Goal: Find specific page/section: Find specific page/section

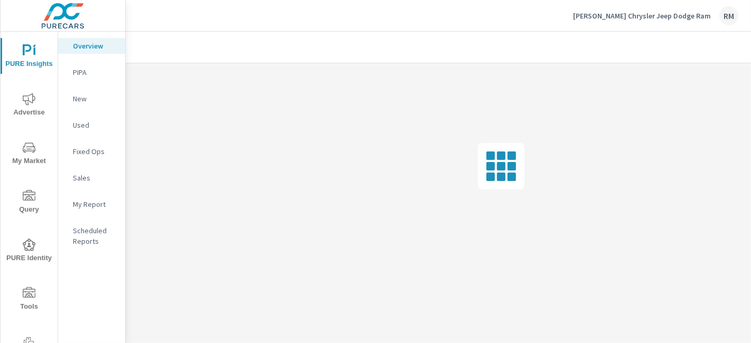
click at [30, 154] on span "My Market" at bounding box center [29, 155] width 51 height 26
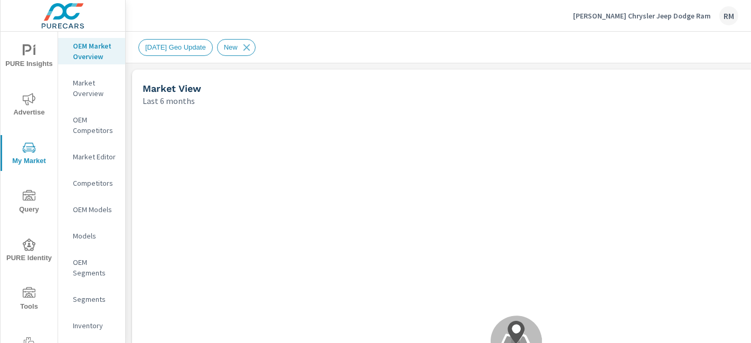
scroll to position [356, 0]
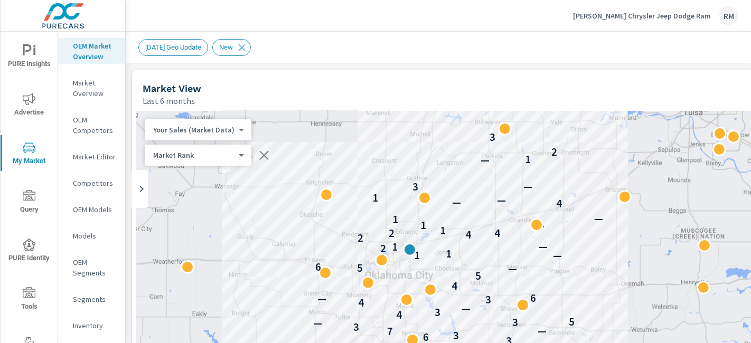
click at [88, 162] on p "Market Editor" at bounding box center [95, 157] width 44 height 11
